Goal: Task Accomplishment & Management: Manage account settings

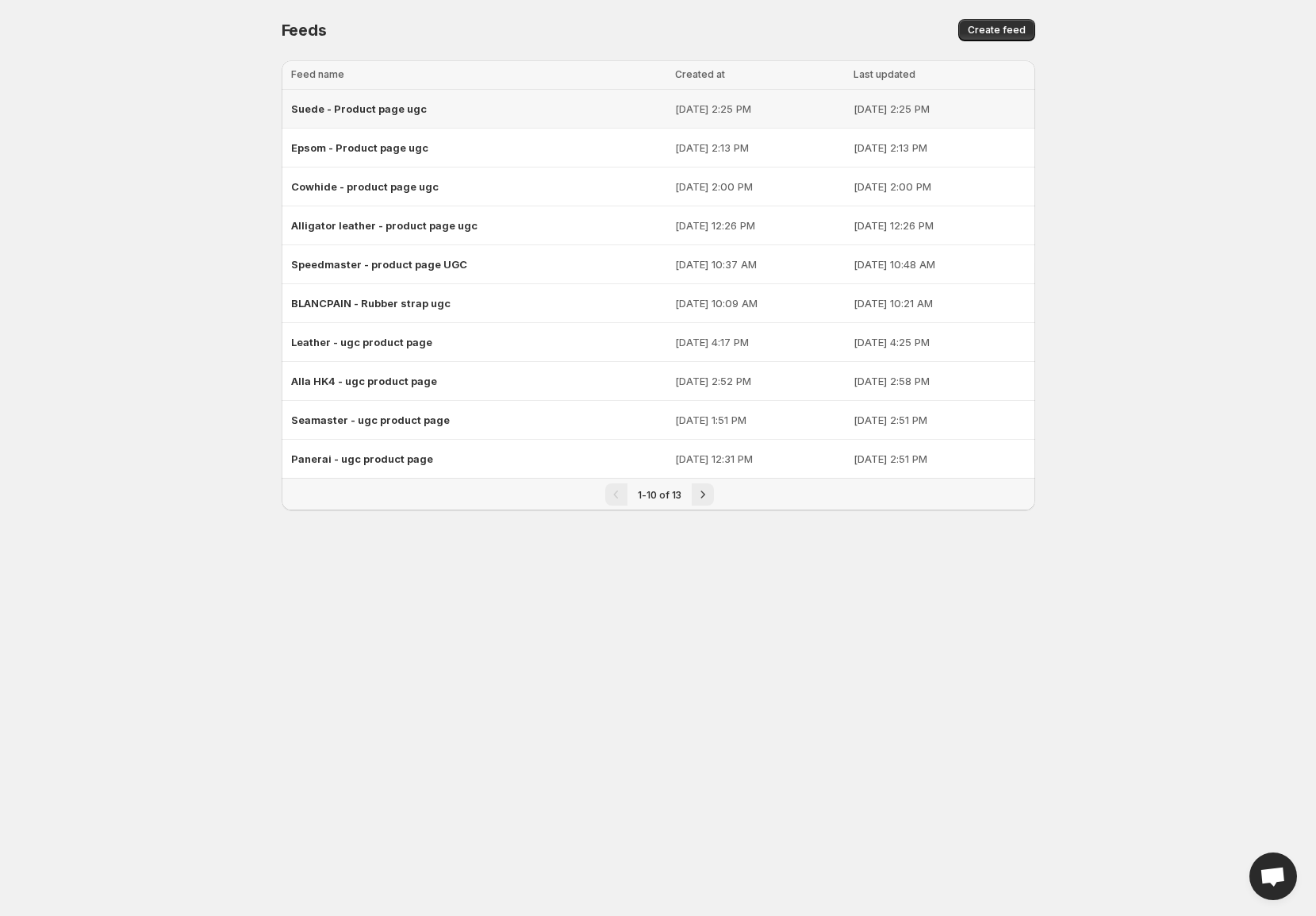
click at [420, 111] on span "Suede - Product page ugc" at bounding box center [359, 109] width 136 height 13
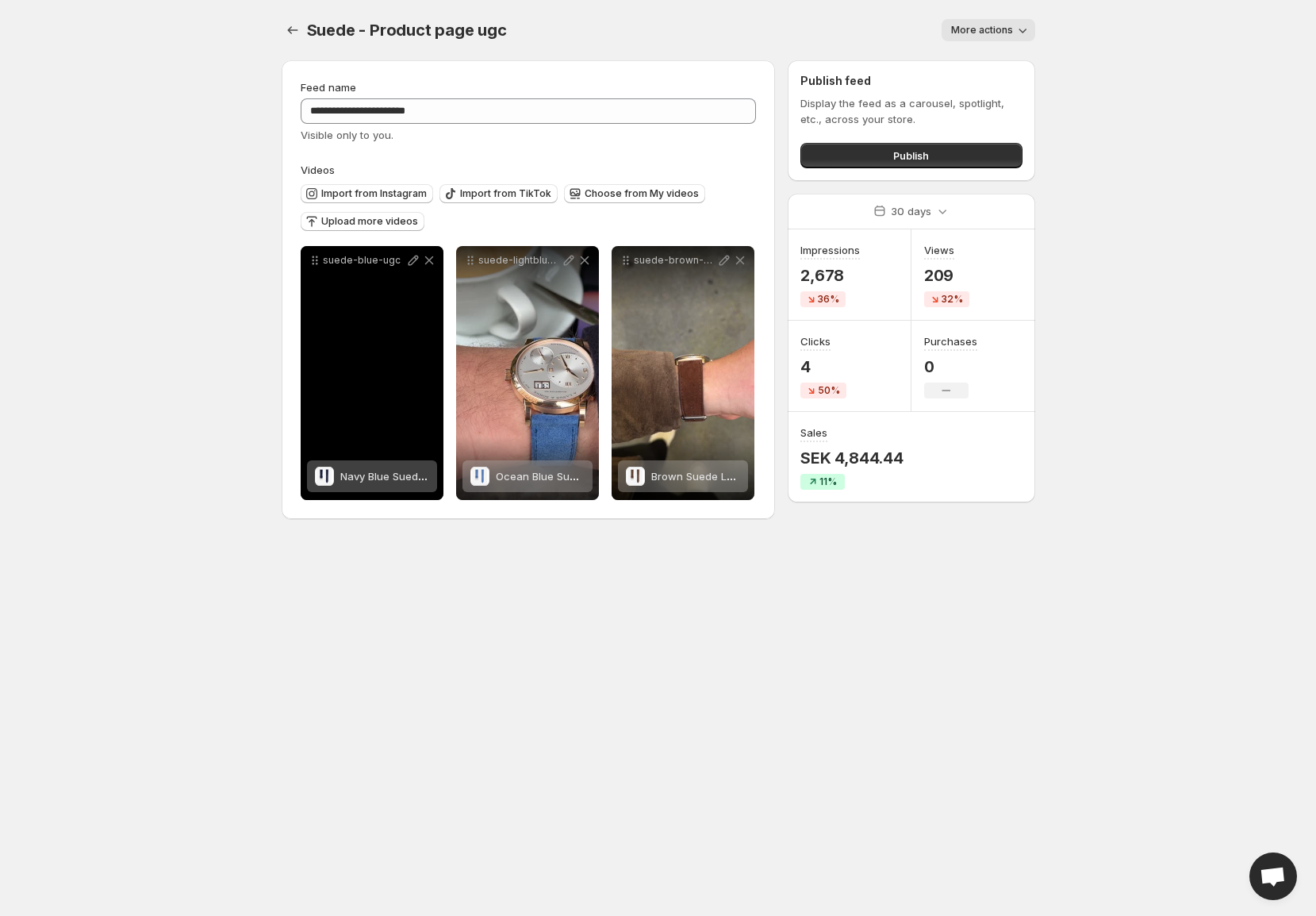
click at [364, 316] on div "suede-blue-ugc" at bounding box center [372, 373] width 143 height 254
click at [317, 260] on icon at bounding box center [315, 260] width 16 height 16
click at [381, 398] on div "suede-blue-ugc" at bounding box center [372, 373] width 143 height 254
click at [412, 255] on icon at bounding box center [413, 260] width 16 height 16
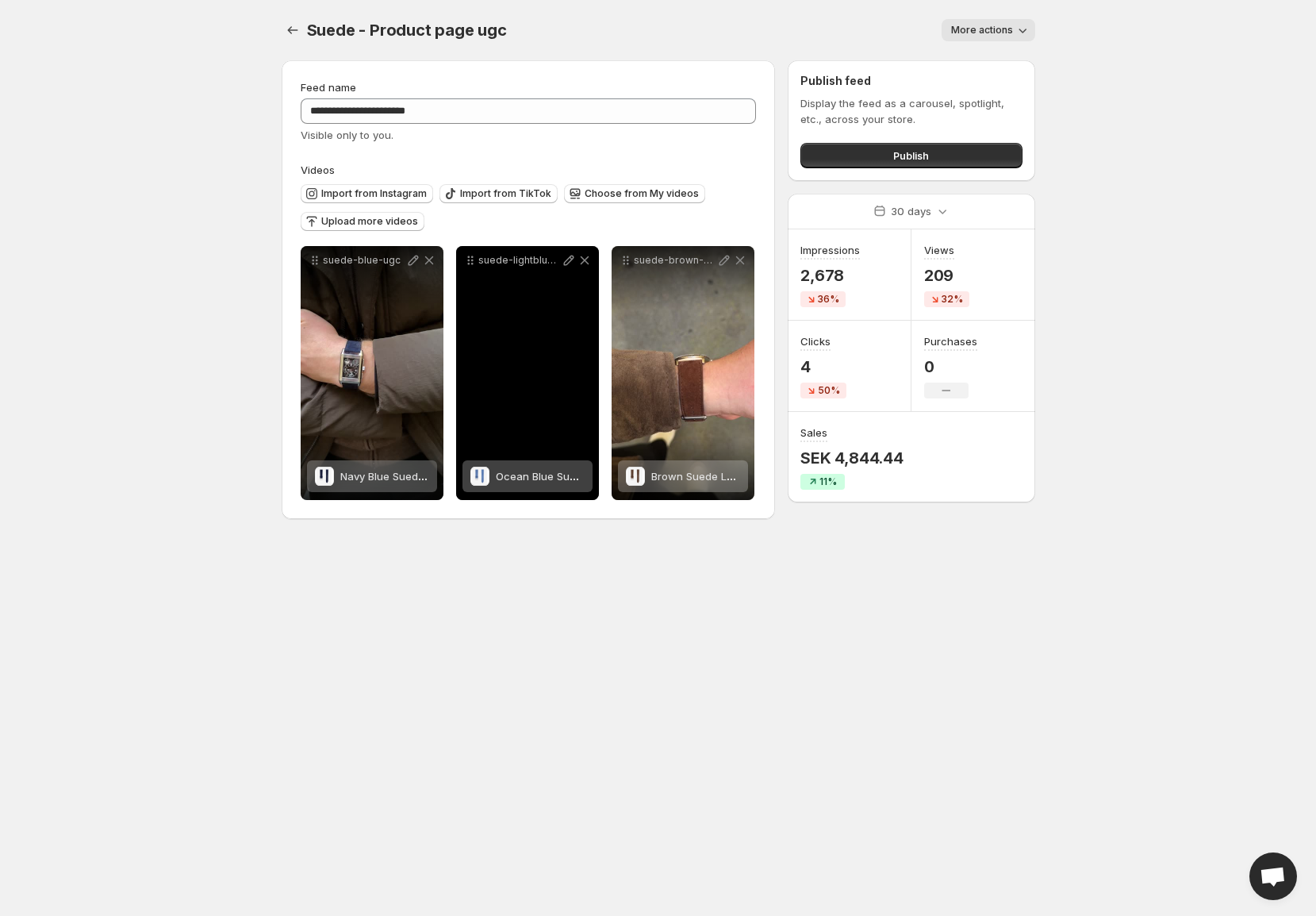
click at [509, 331] on div "suede-lightblue-ugc (1)" at bounding box center [528, 373] width 143 height 254
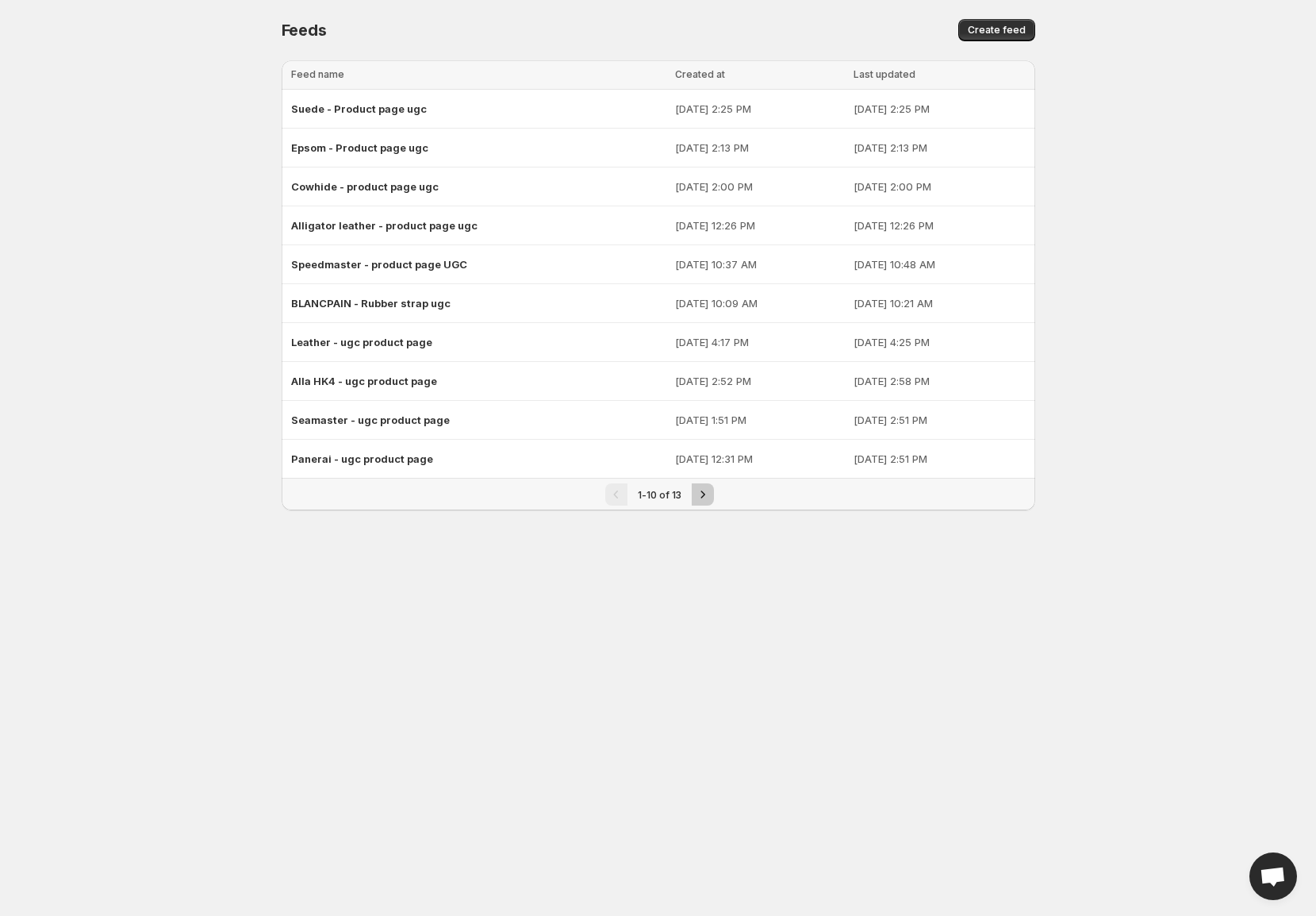
click at [704, 496] on icon "Next" at bounding box center [703, 495] width 16 height 16
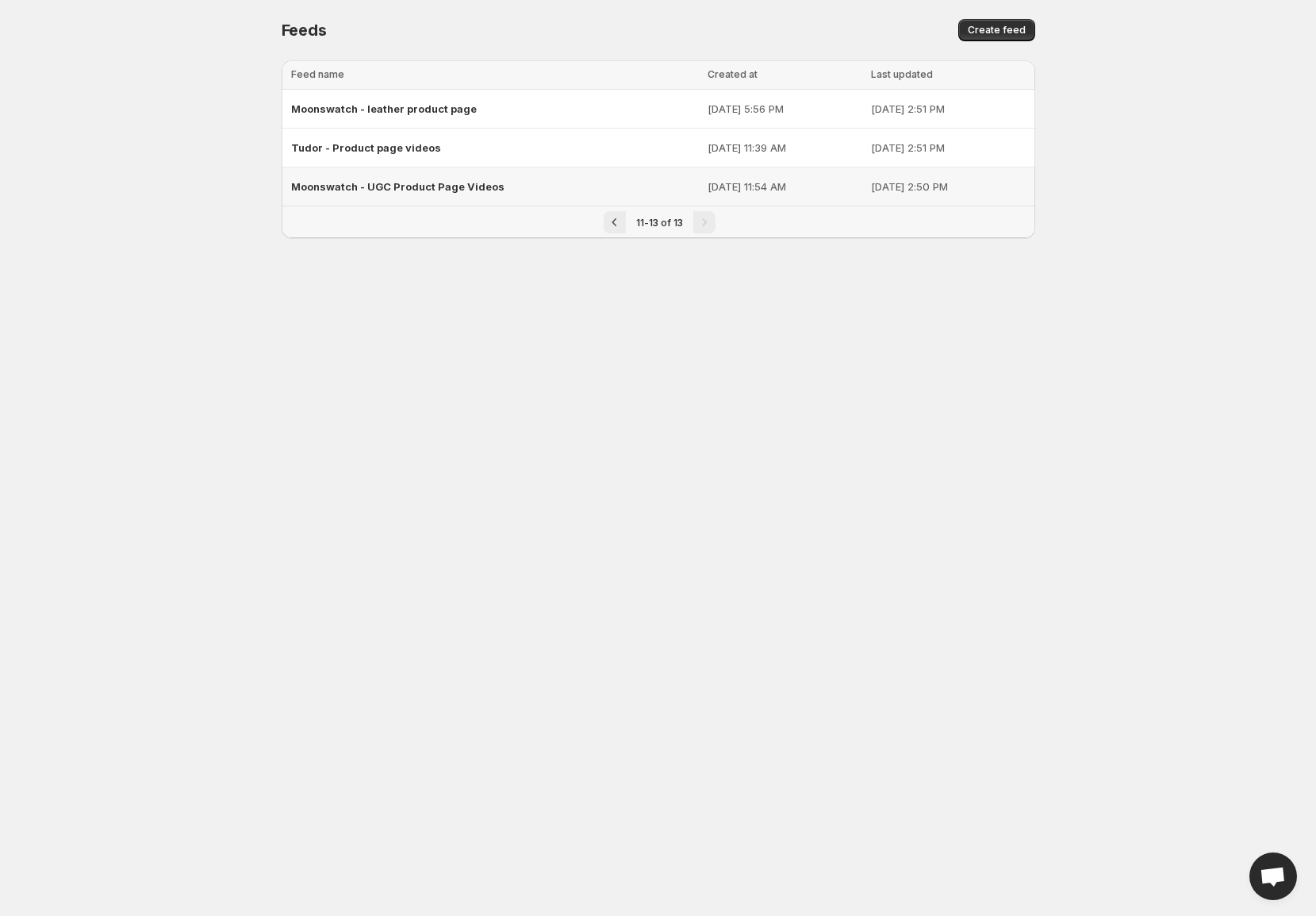
click at [336, 190] on span "Moonswatch - UGC Product Page Videos" at bounding box center [398, 186] width 213 height 13
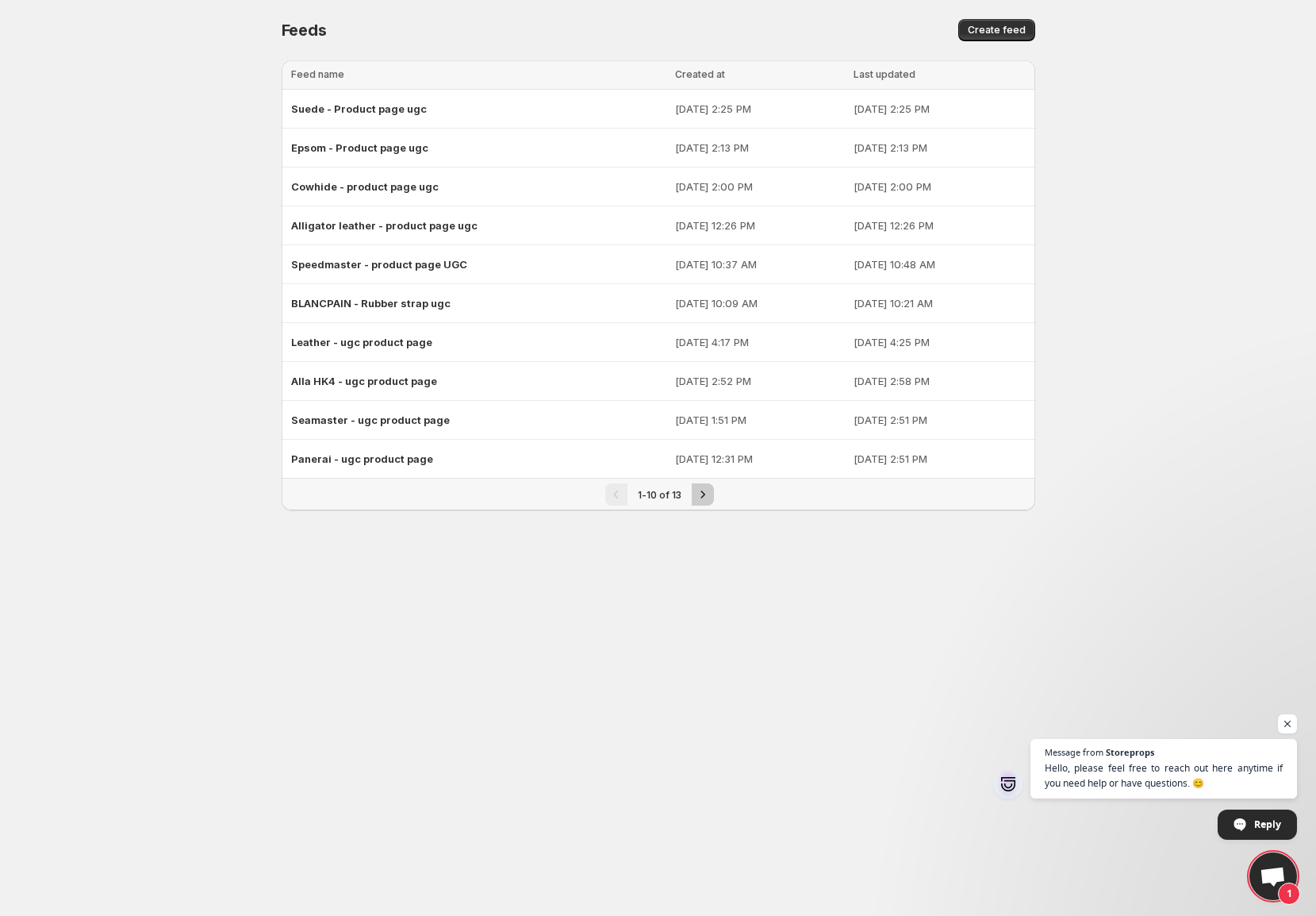
click at [709, 500] on icon "Next" at bounding box center [703, 495] width 16 height 16
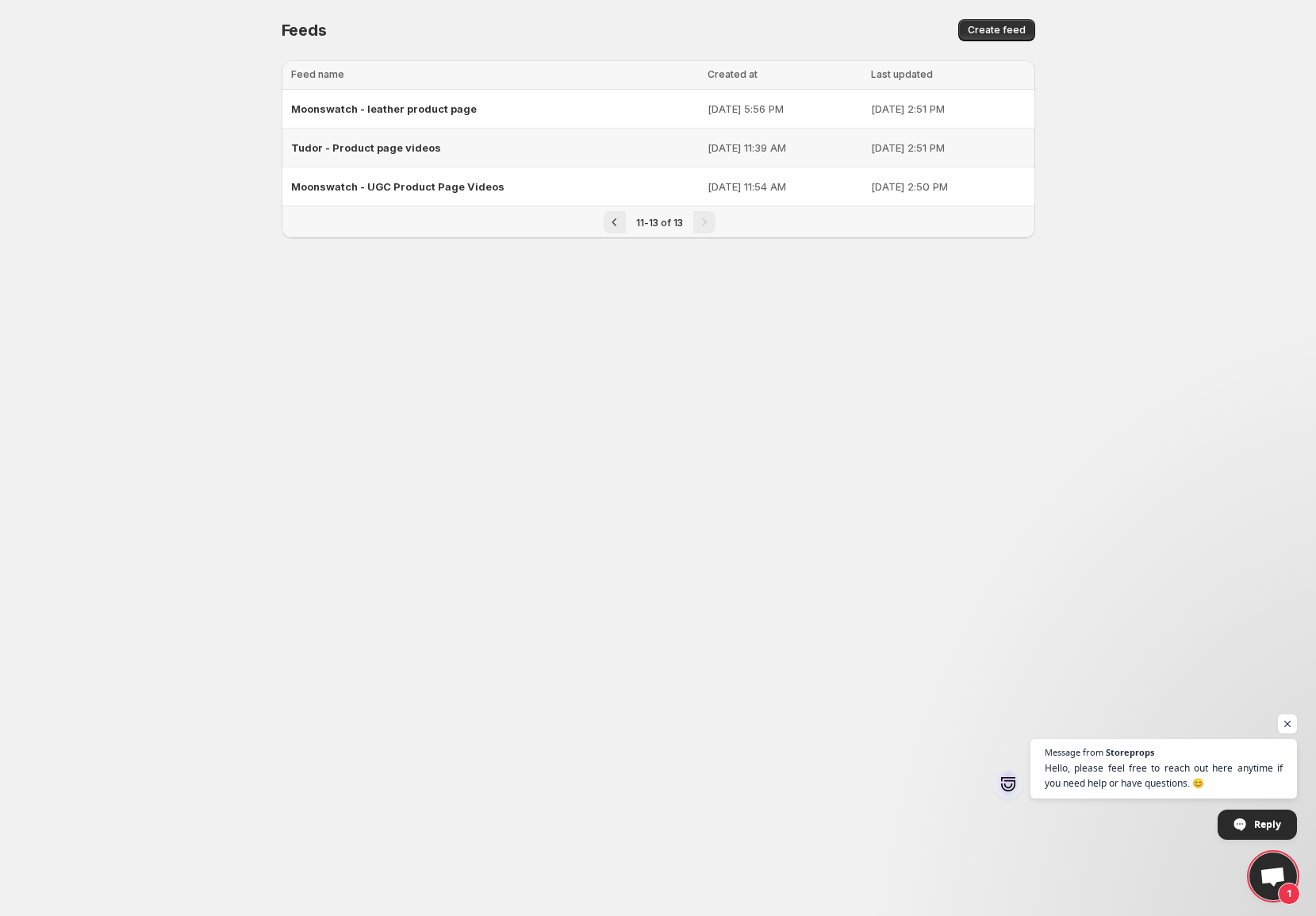
click at [518, 151] on div "Tudor - Product page videos" at bounding box center [494, 148] width 407 height 29
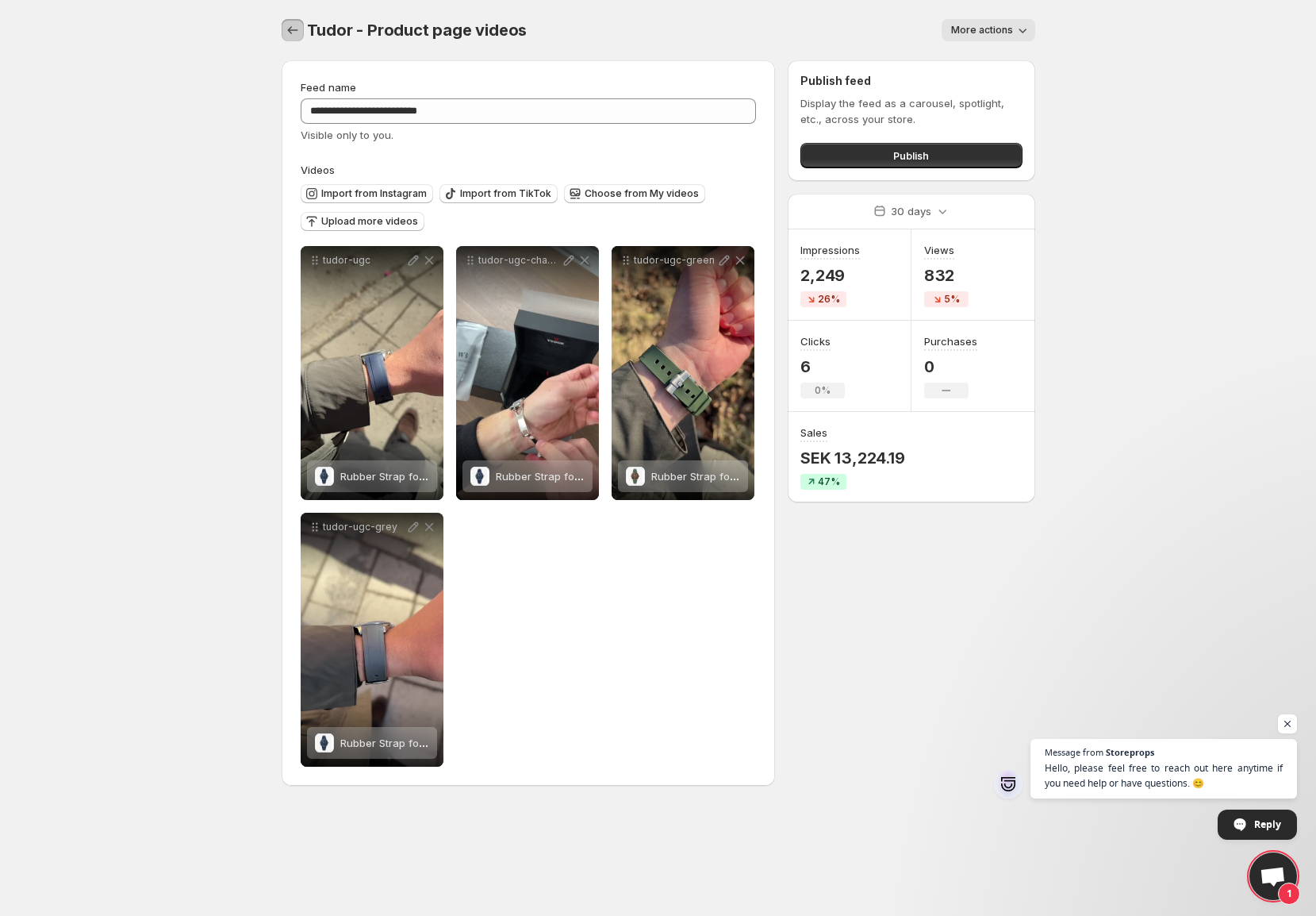
click at [299, 22] on button "Settings" at bounding box center [293, 31] width 22 height 22
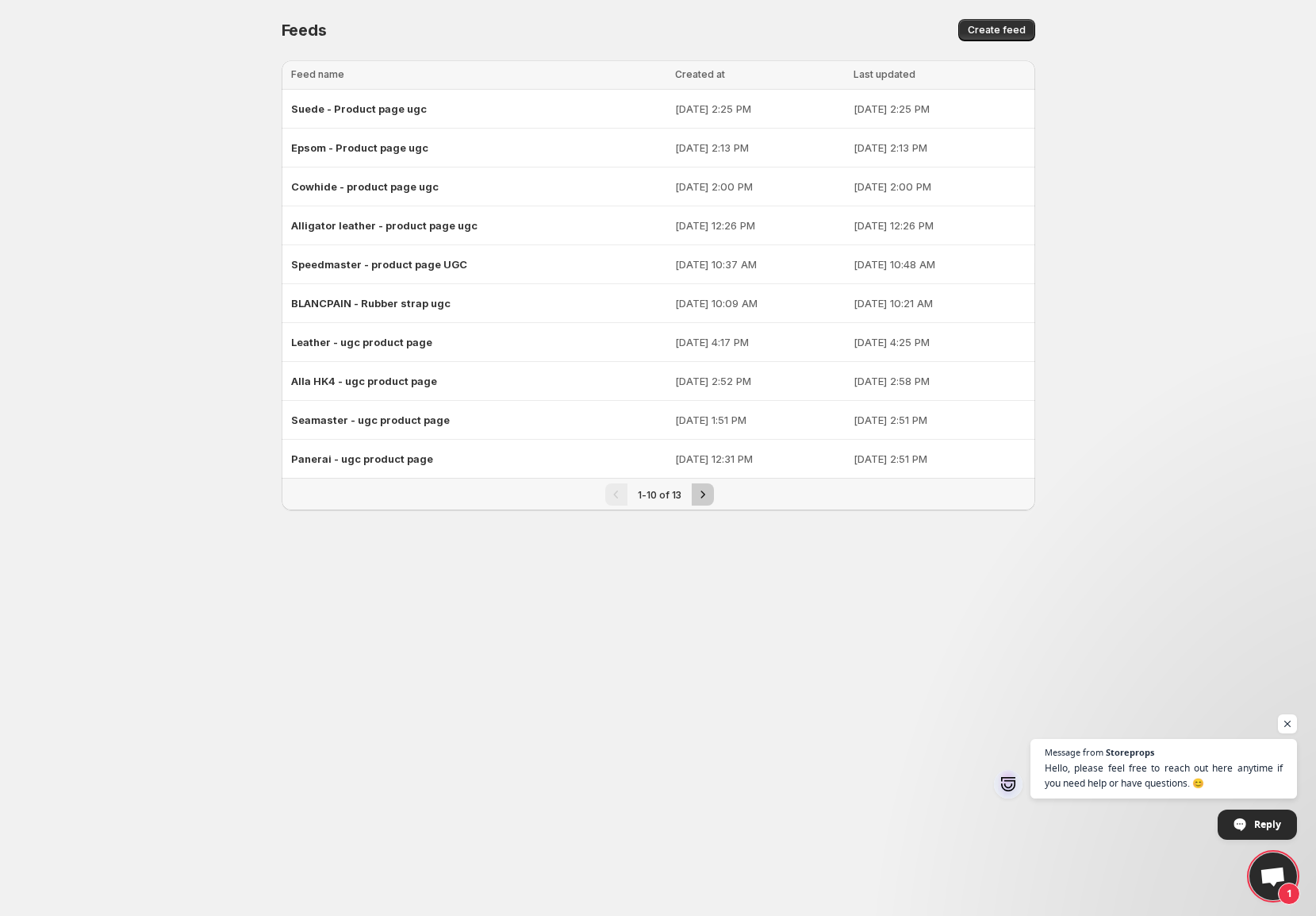
click at [713, 497] on button "Next" at bounding box center [703, 495] width 22 height 22
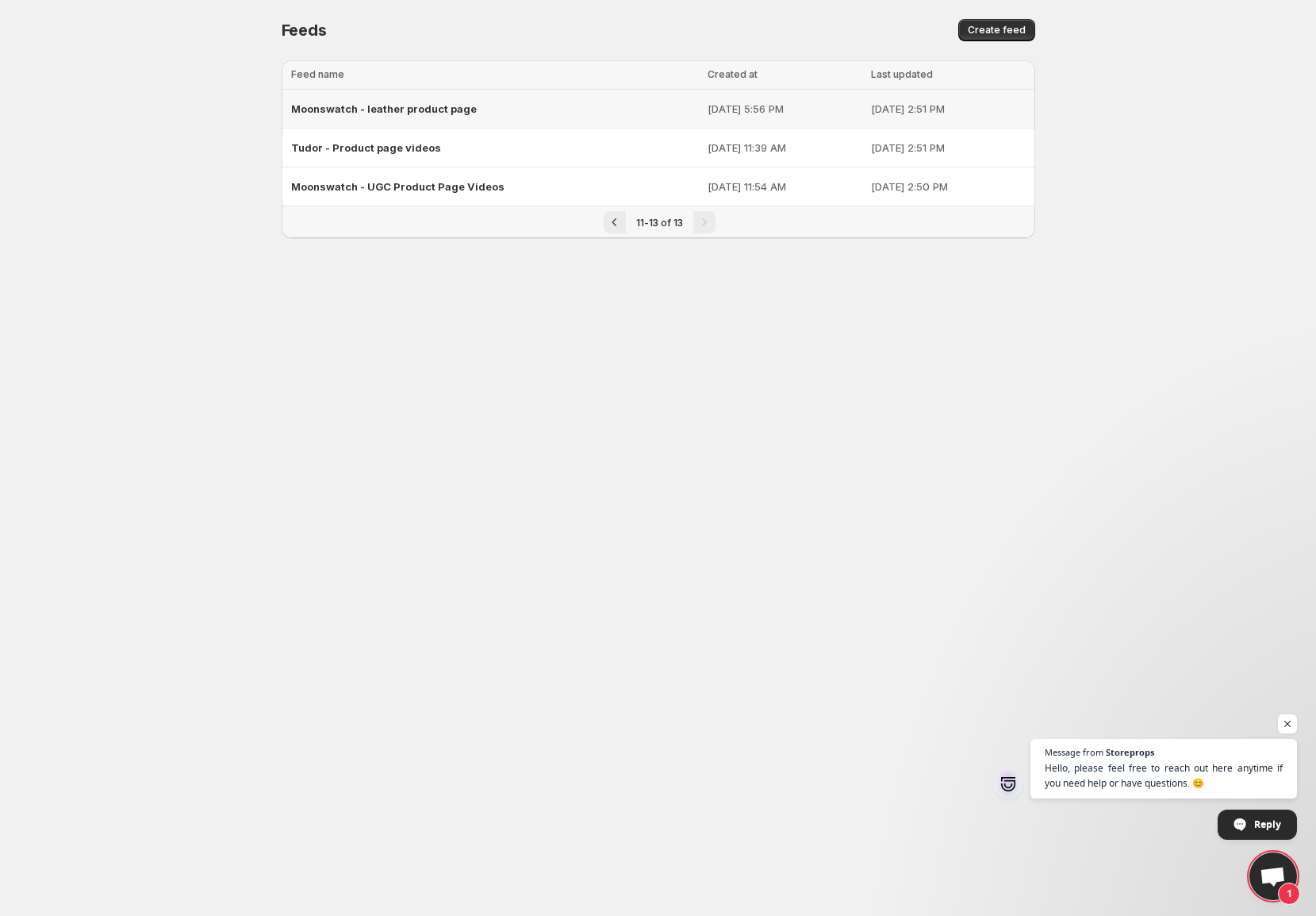
click at [380, 112] on span "Moonswatch - leather product page" at bounding box center [384, 109] width 185 height 13
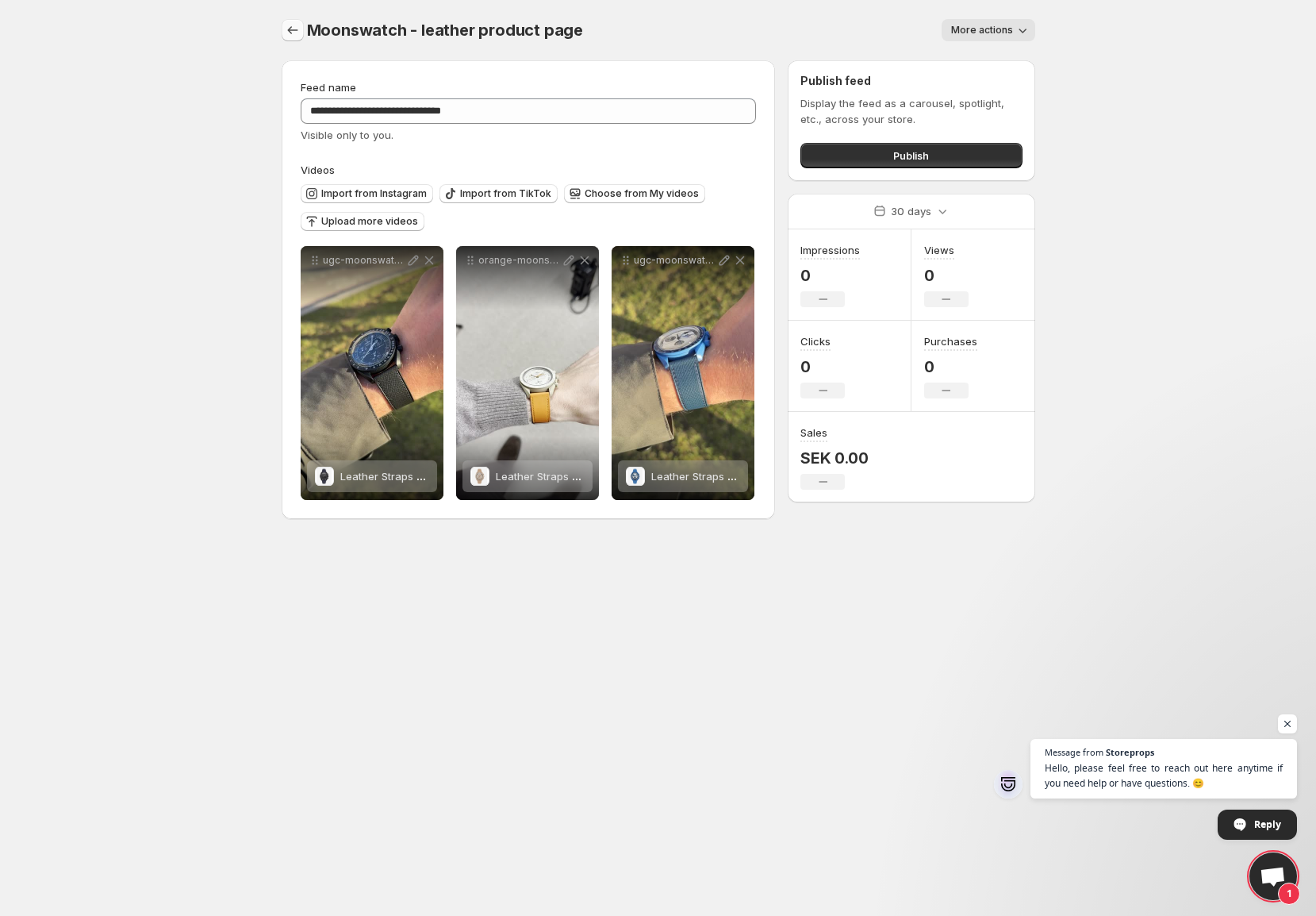
click at [293, 28] on icon "Settings" at bounding box center [293, 31] width 16 height 16
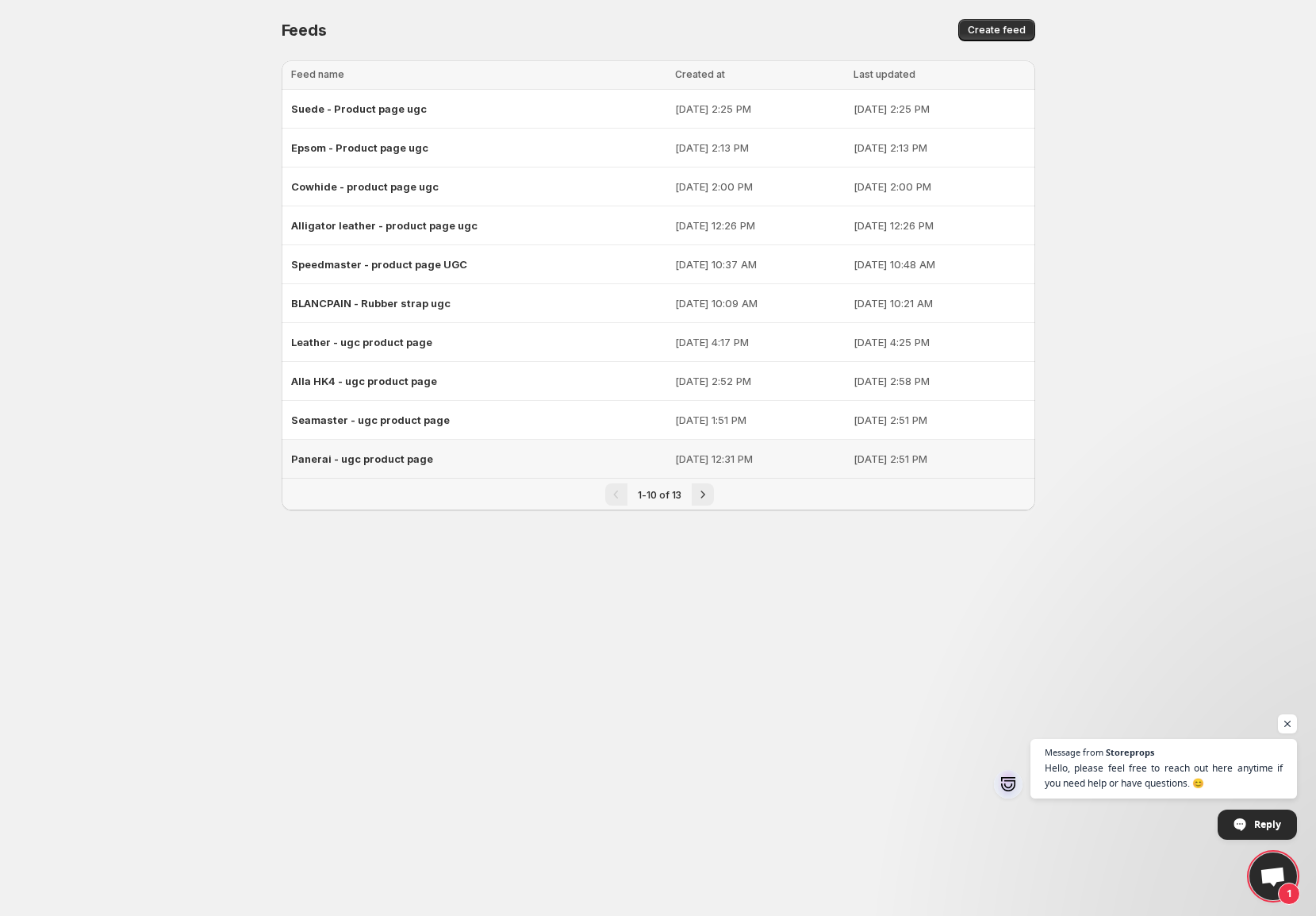
click at [388, 456] on span "Panerai - ugc product page" at bounding box center [362, 459] width 142 height 13
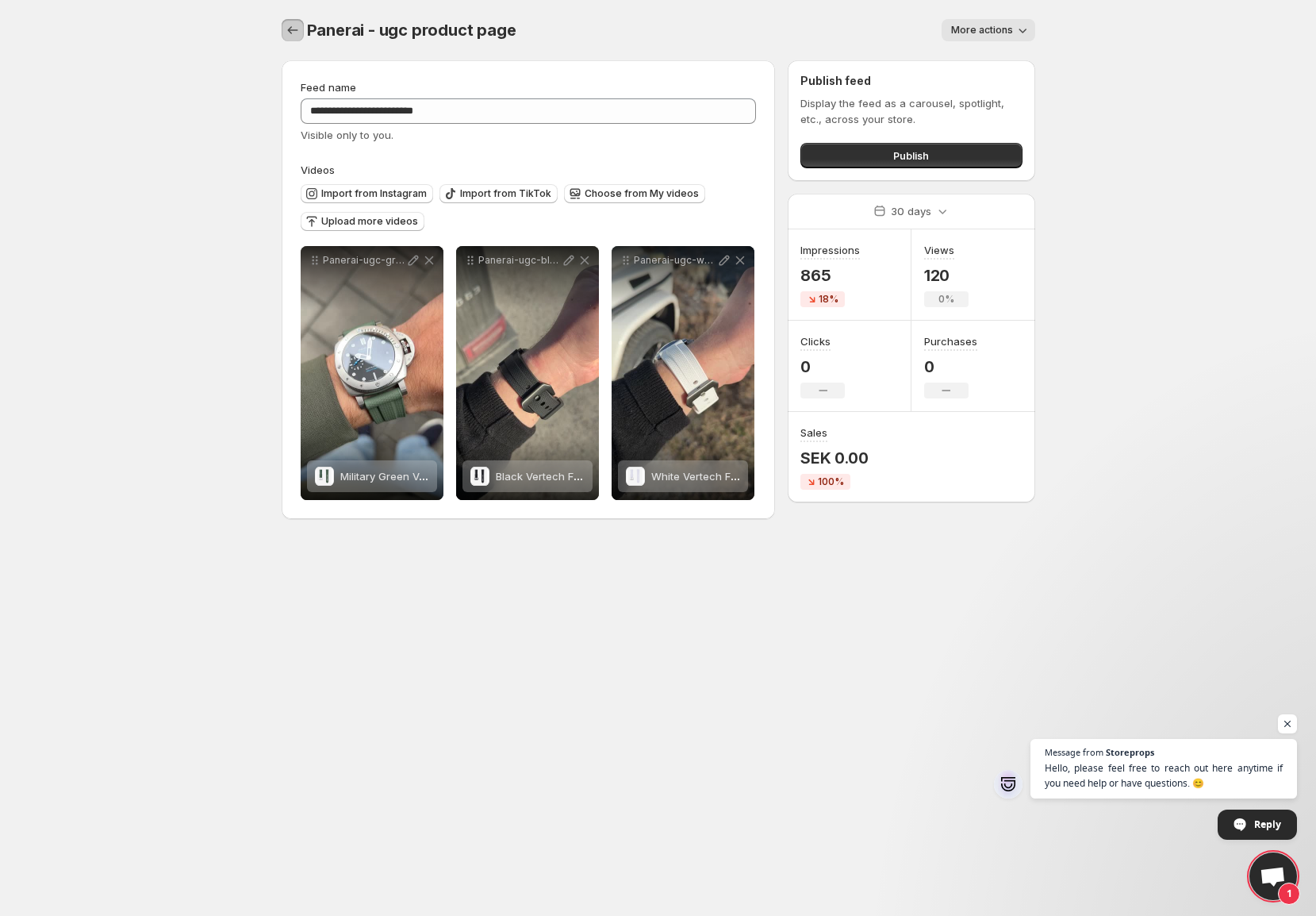
click at [293, 33] on icon "Settings" at bounding box center [293, 31] width 16 height 16
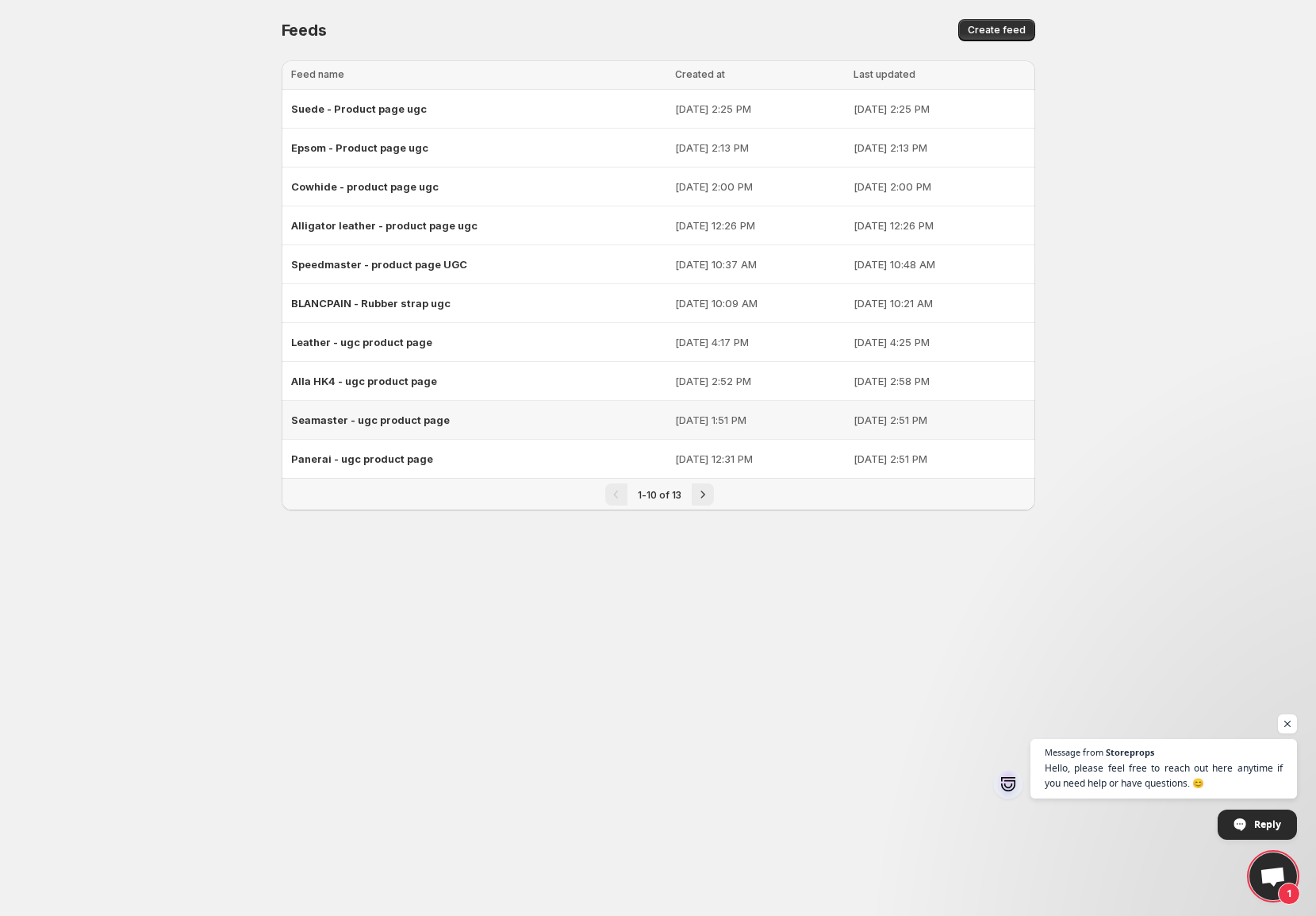
click at [365, 417] on span "Seamaster - ugc product page" at bounding box center [371, 420] width 159 height 13
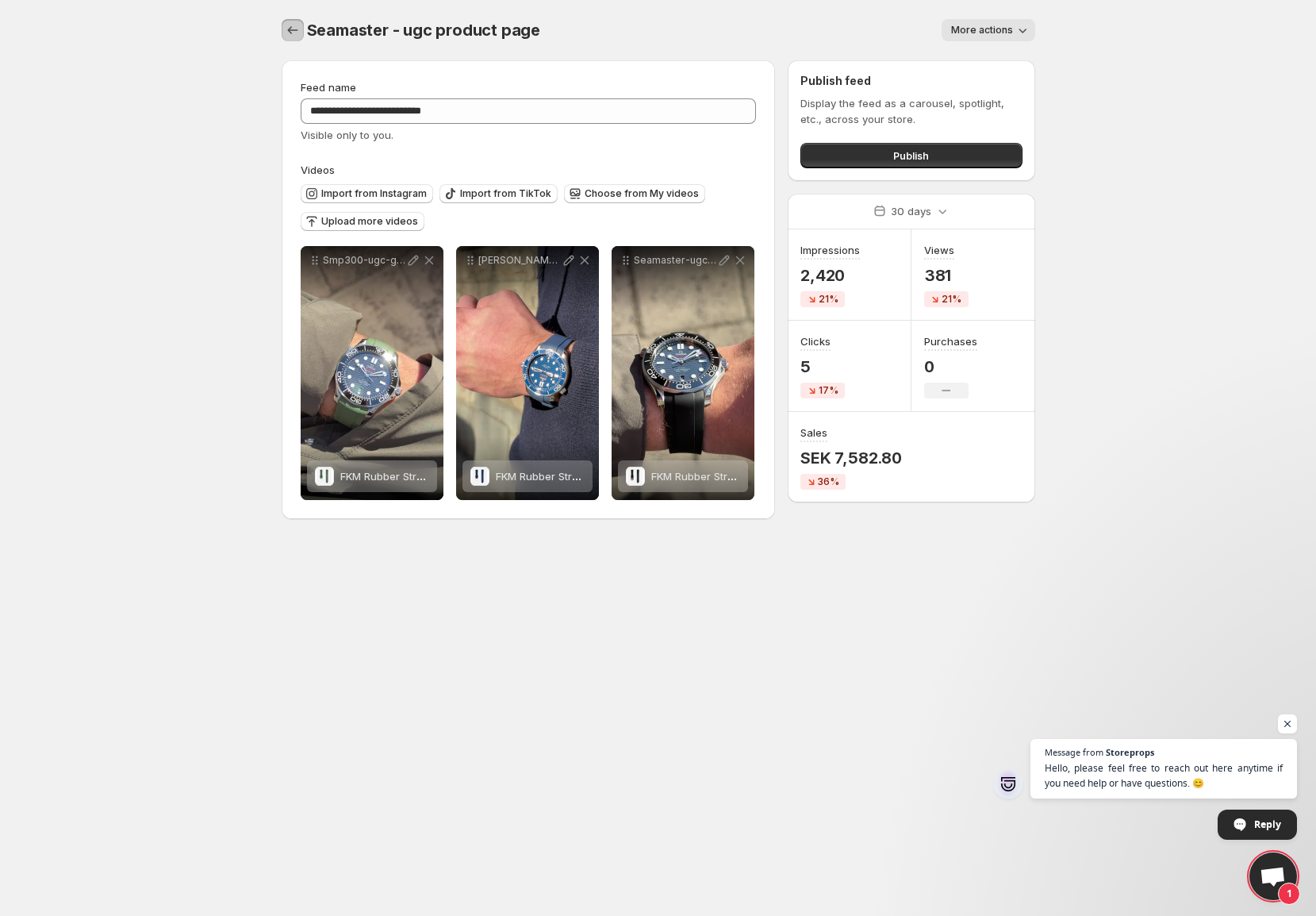
click at [286, 31] on icon "Settings" at bounding box center [293, 31] width 16 height 16
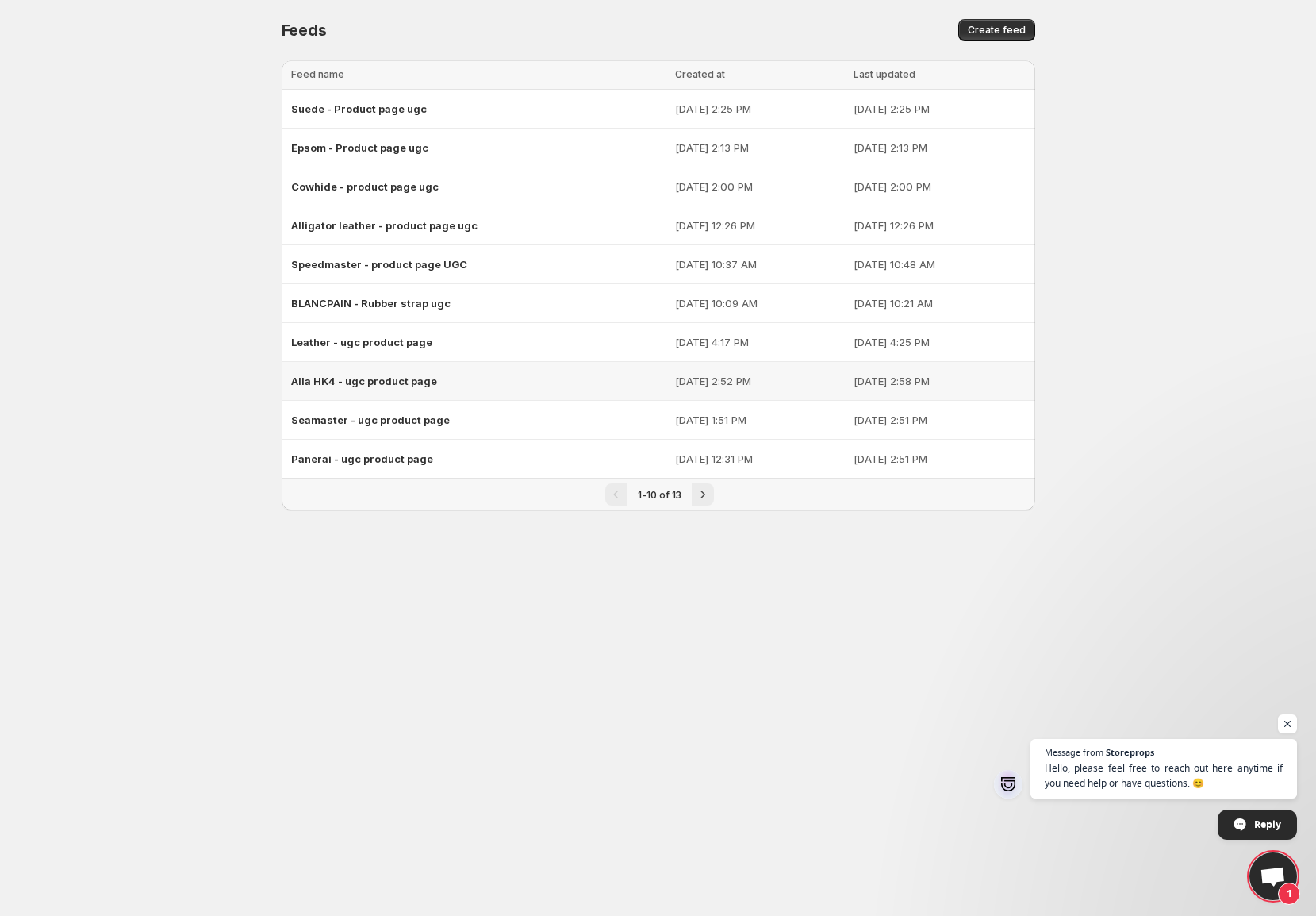
click at [356, 377] on span "Alla HK4 - ugc product page" at bounding box center [364, 381] width 146 height 13
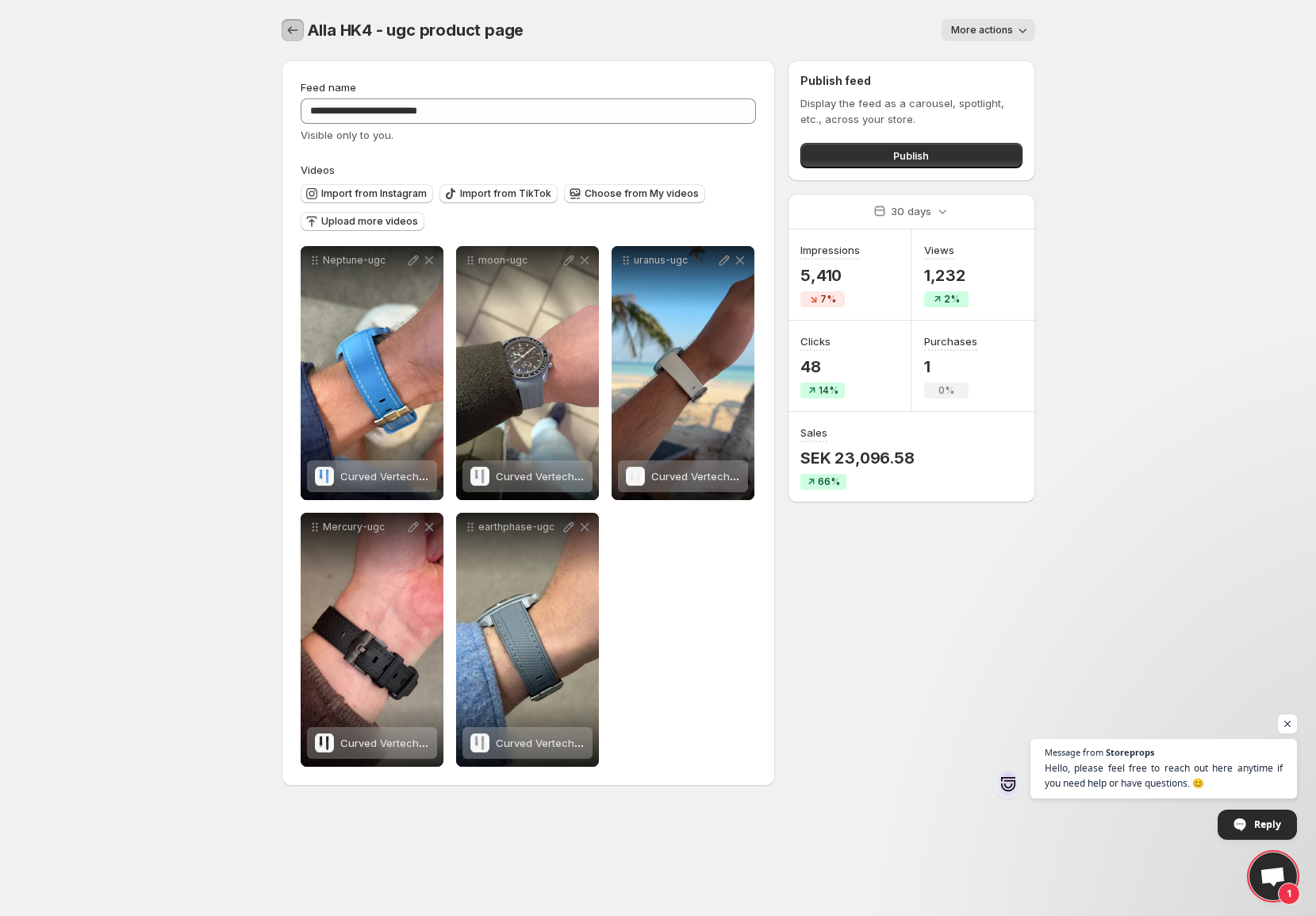
click at [292, 27] on icon "Settings" at bounding box center [293, 31] width 16 height 16
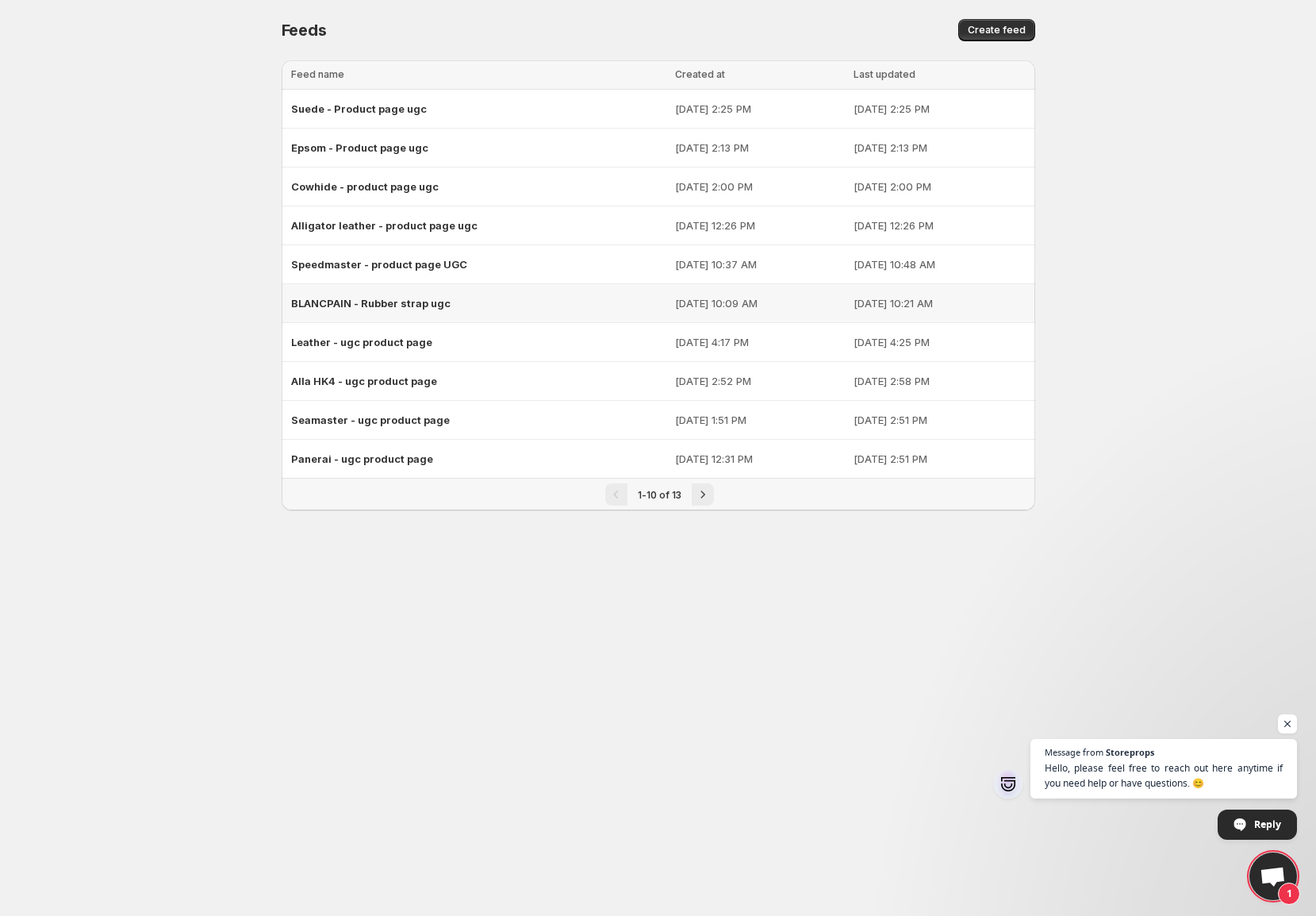
click at [358, 305] on span "BLANCPAIN - Rubber strap ugc" at bounding box center [371, 303] width 160 height 13
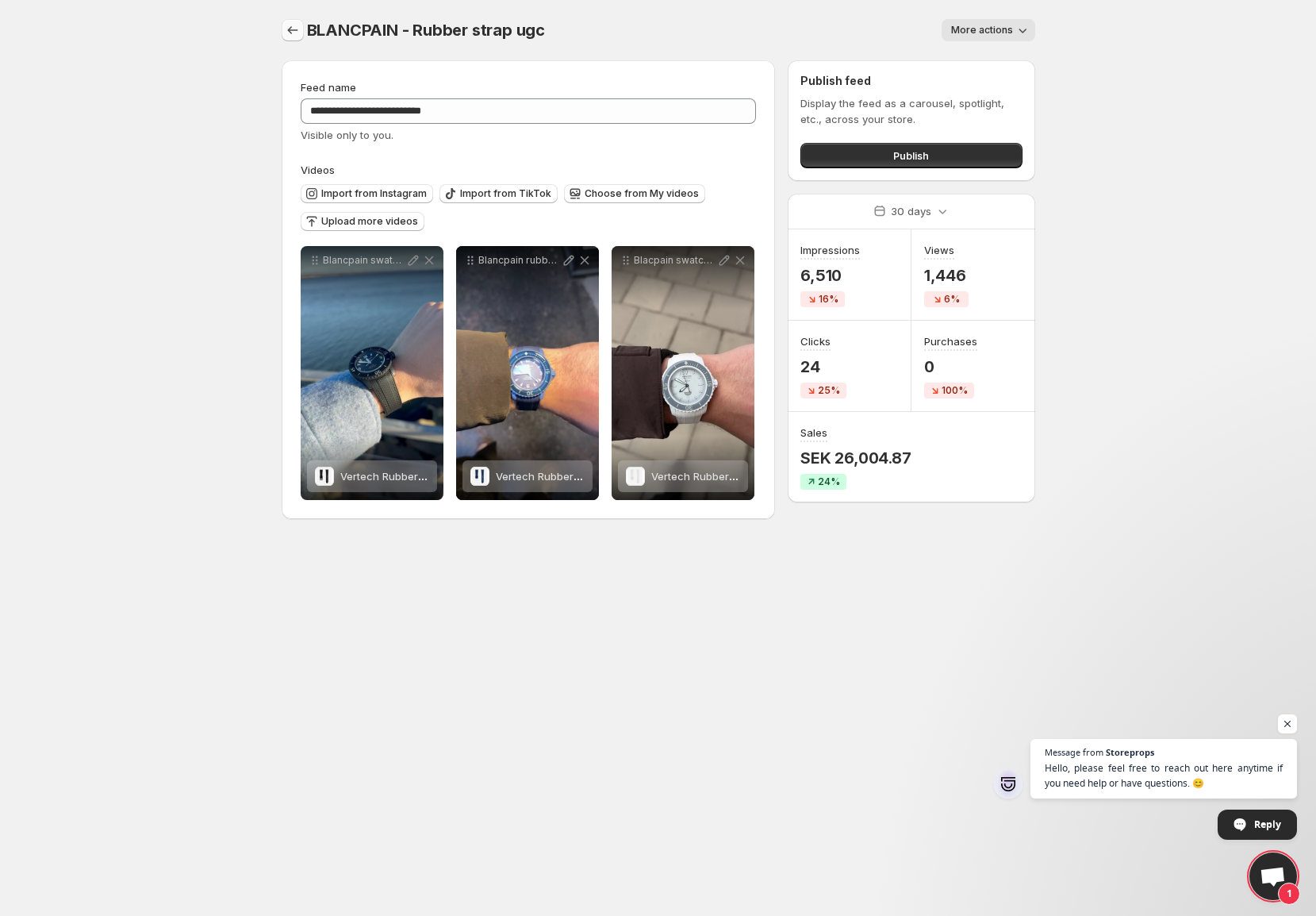
click at [297, 31] on icon "Settings" at bounding box center [293, 31] width 16 height 16
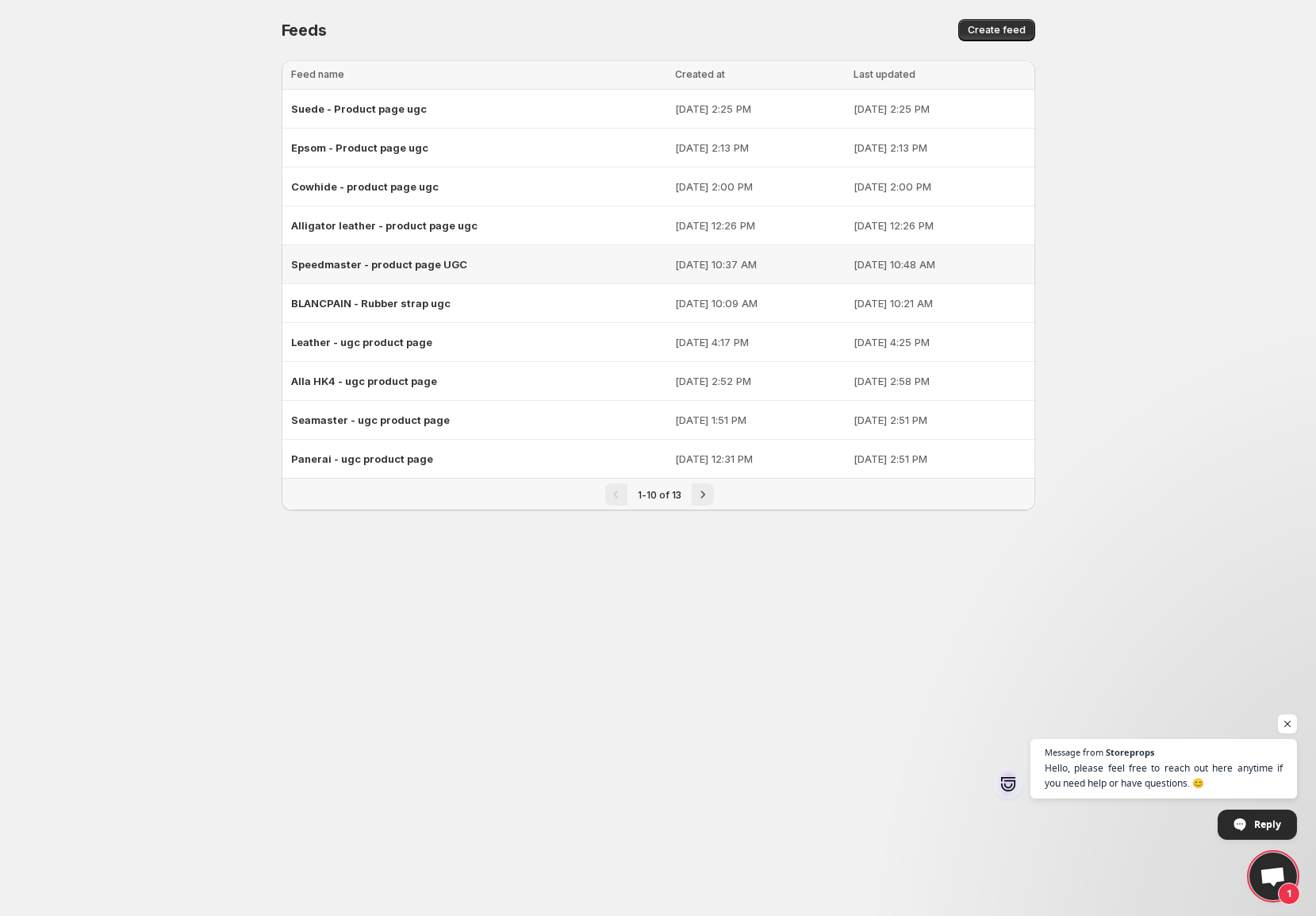
click at [368, 264] on span "Speedmaster - product page UGC" at bounding box center [379, 264] width 176 height 13
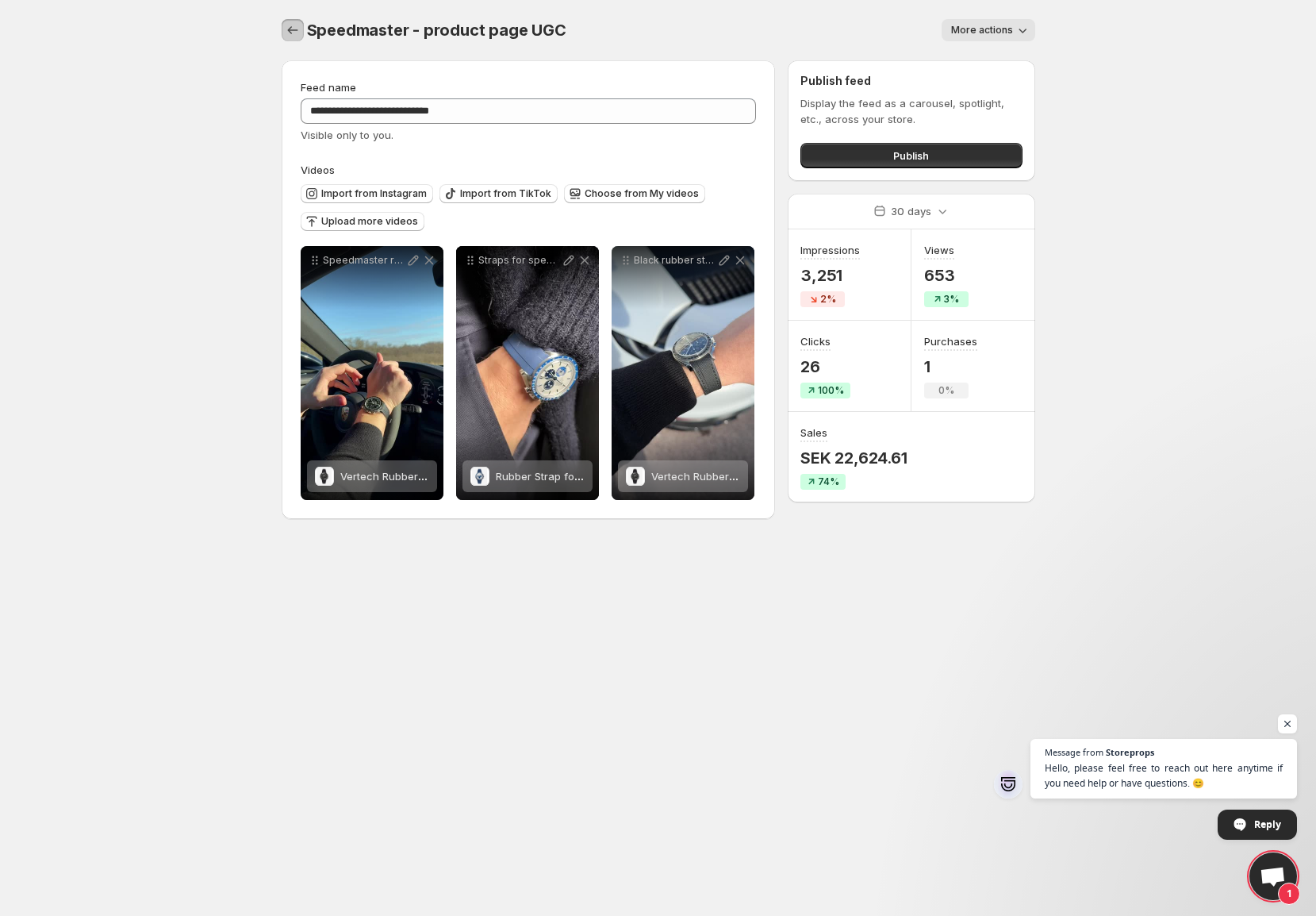
click at [291, 26] on icon "Settings" at bounding box center [293, 31] width 16 height 16
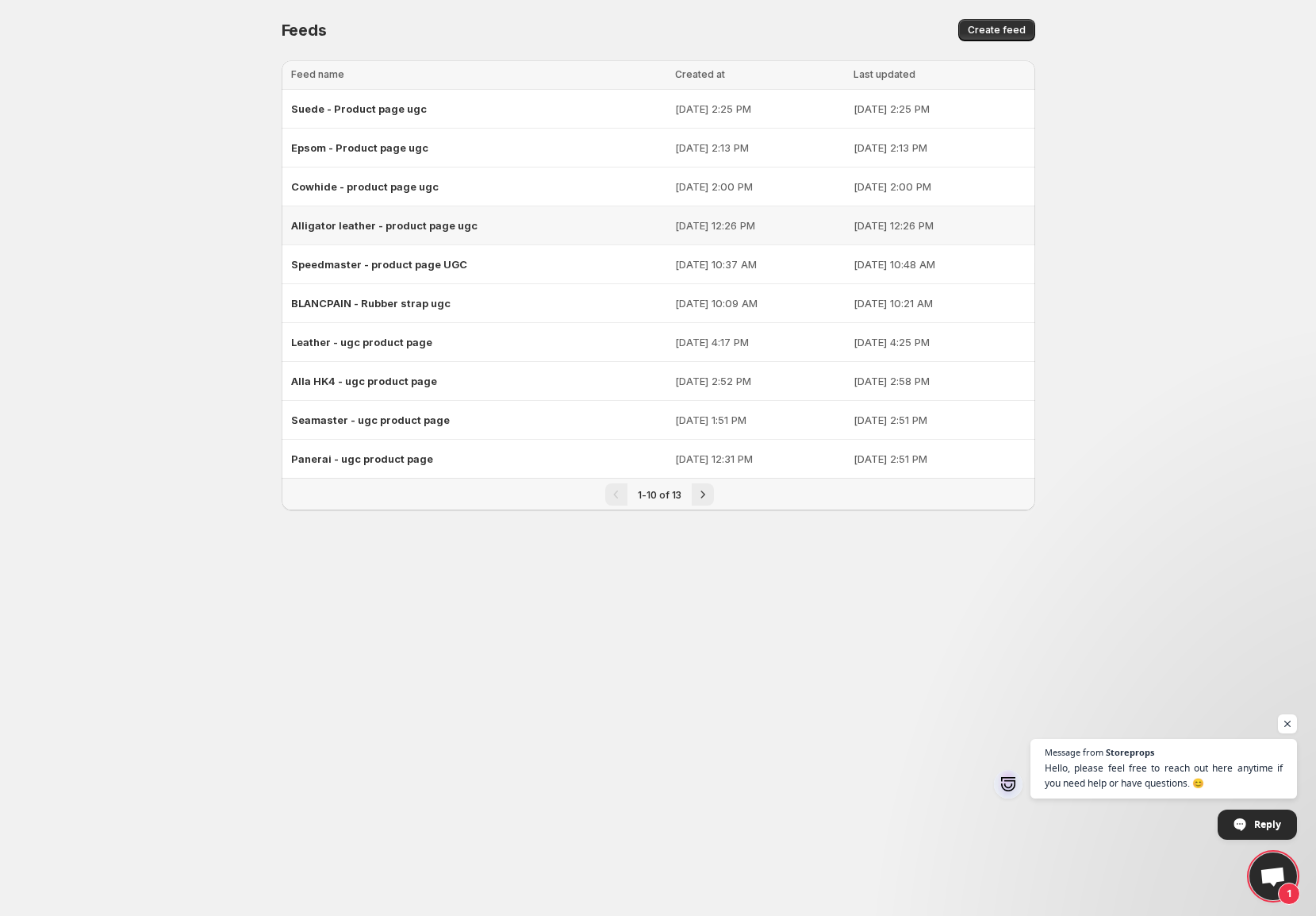
click at [372, 226] on span "Alligator leather - product page ugc" at bounding box center [384, 226] width 186 height 13
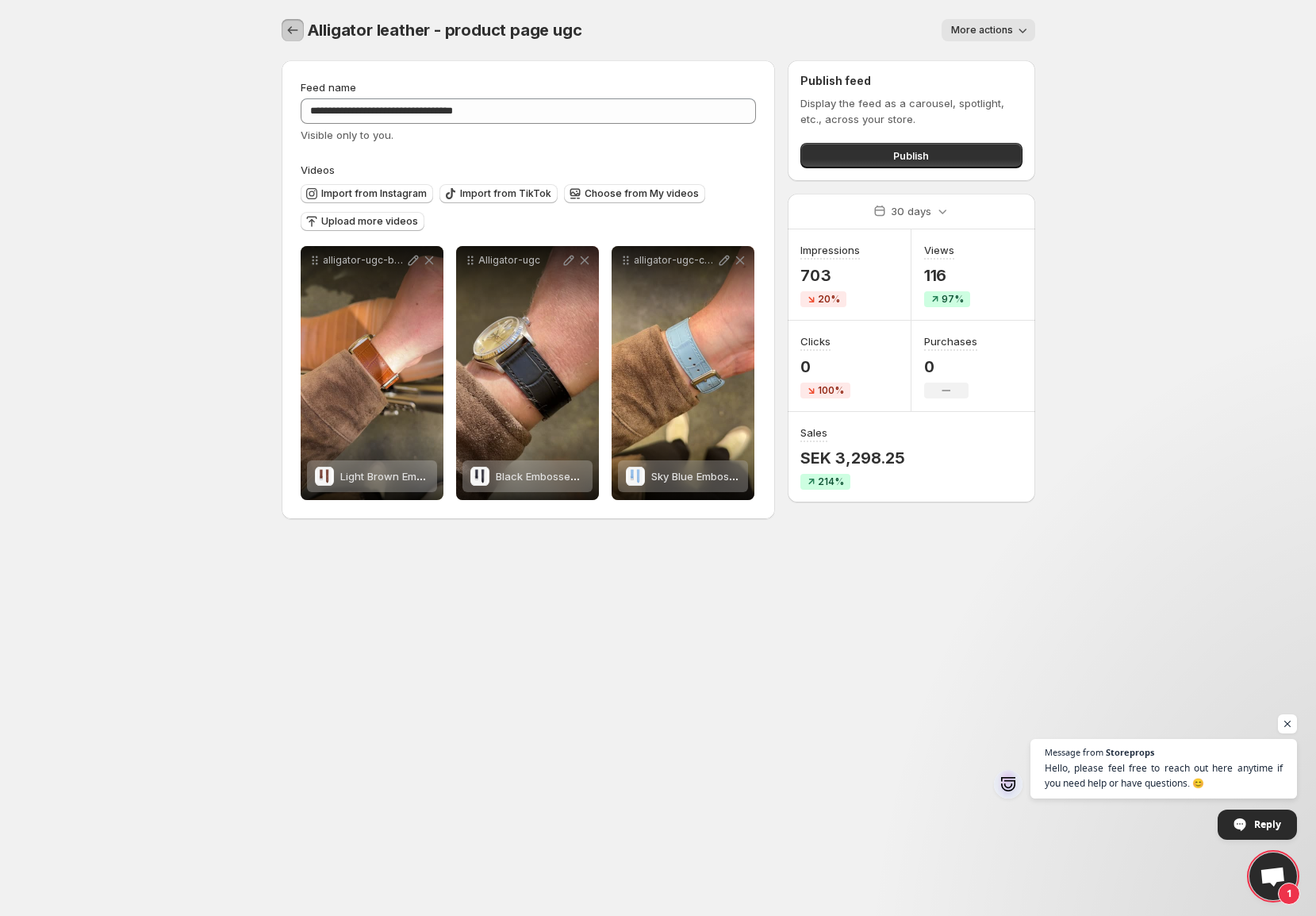
click at [292, 35] on icon "Settings" at bounding box center [293, 31] width 16 height 16
